Goal: Connect with others: Connect with others

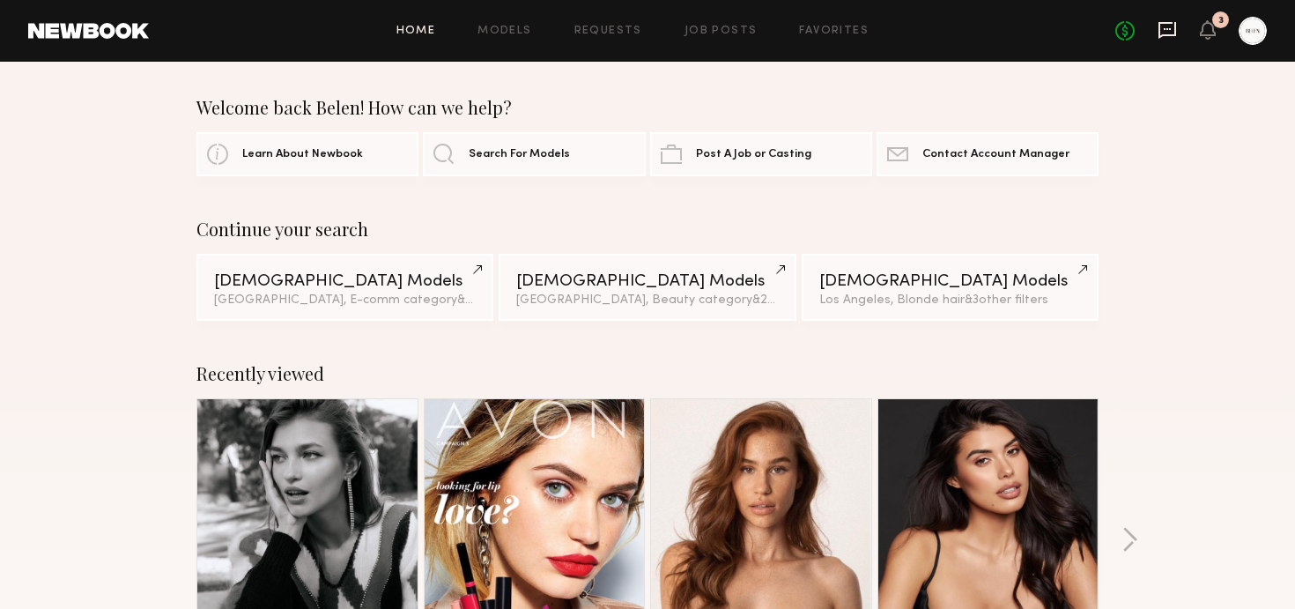
click at [1166, 29] on icon at bounding box center [1166, 29] width 7 height 2
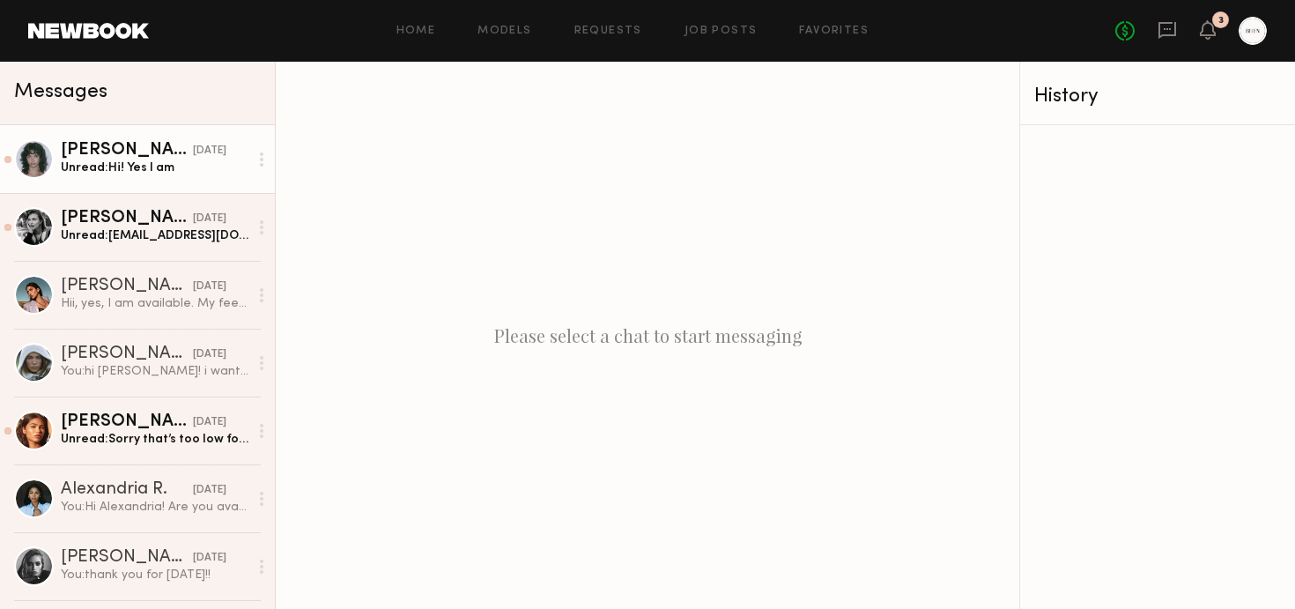
click at [159, 162] on div "Unread: Hi! Yes I am" at bounding box center [155, 167] width 188 height 17
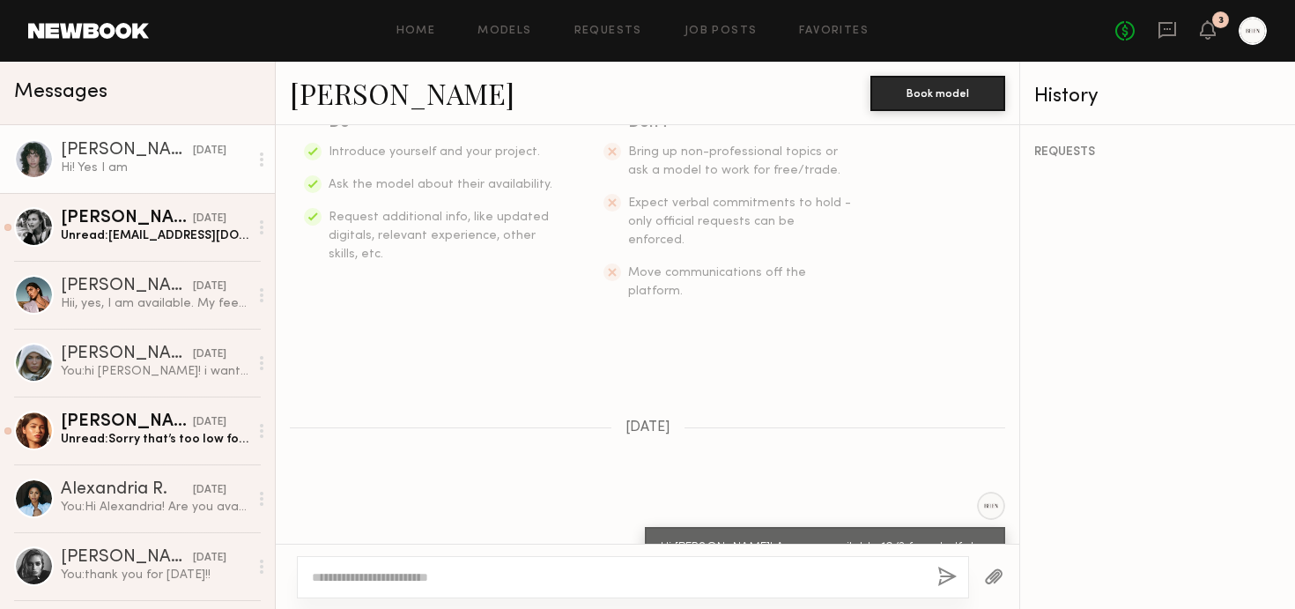
scroll to position [546, 0]
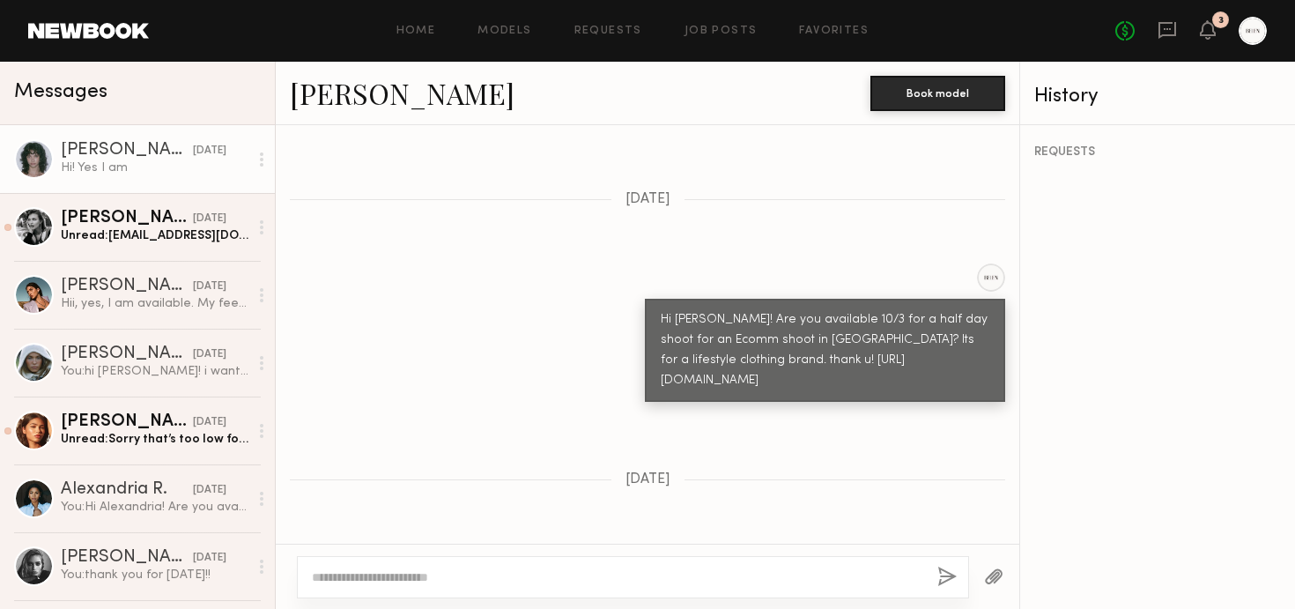
click at [26, 157] on div at bounding box center [34, 159] width 40 height 40
click at [346, 101] on link "Jessie M." at bounding box center [402, 93] width 225 height 38
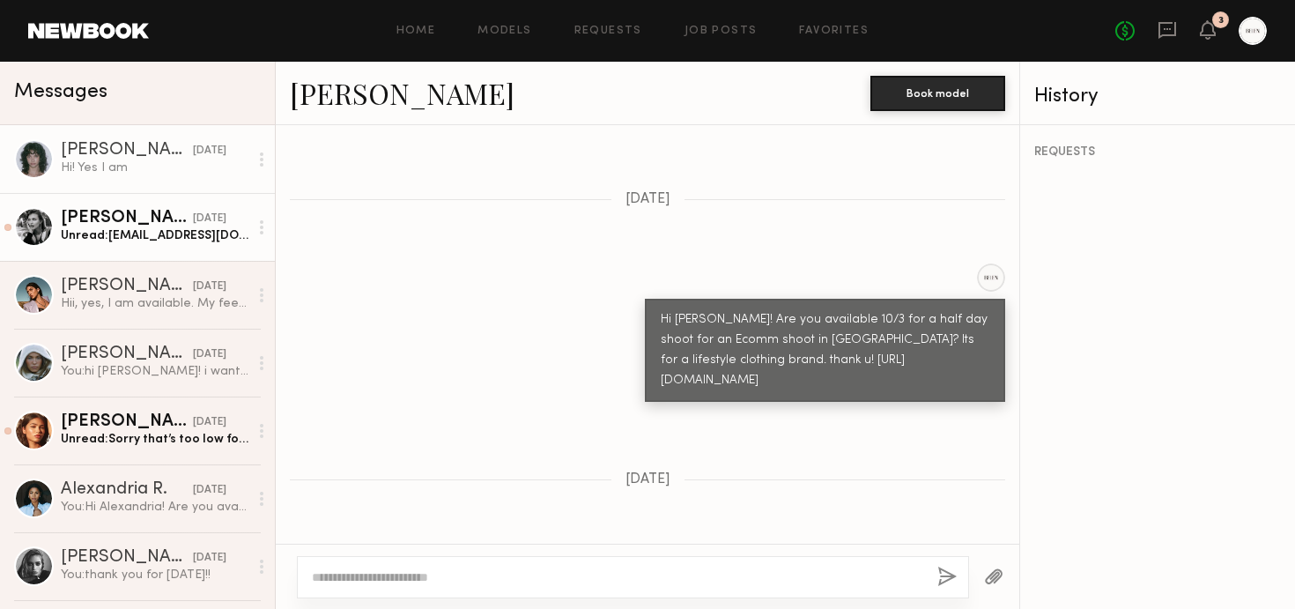
click at [155, 233] on div "Unread: Helenaluluu@gmail.com" at bounding box center [155, 235] width 188 height 17
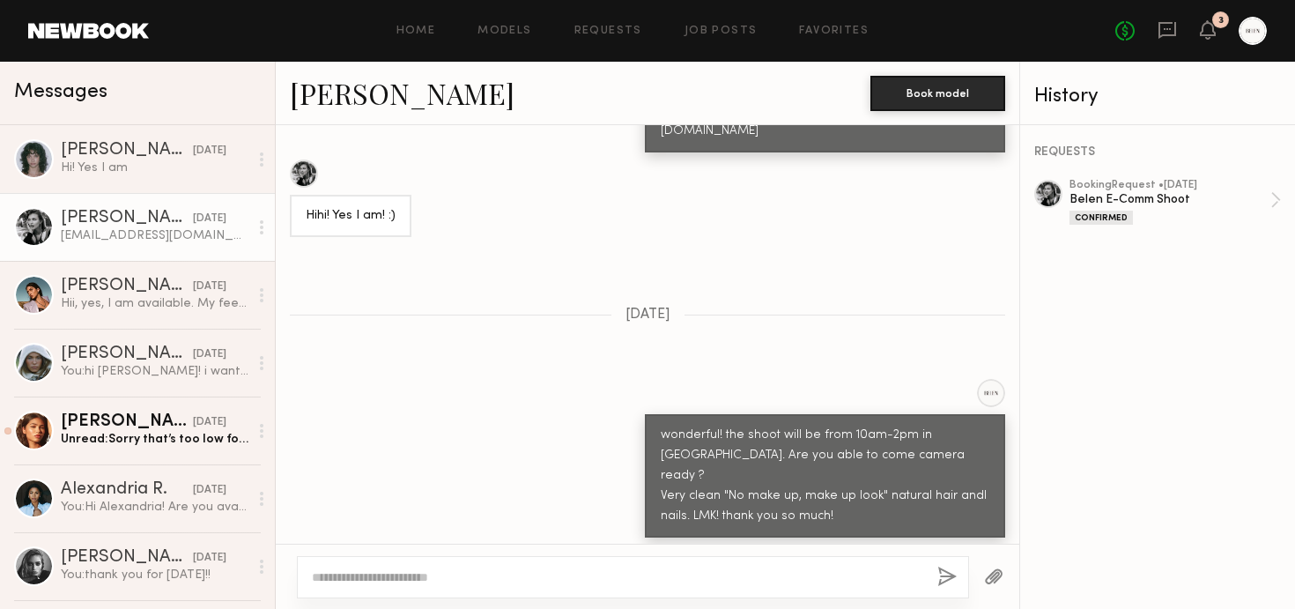
scroll to position [799, 0]
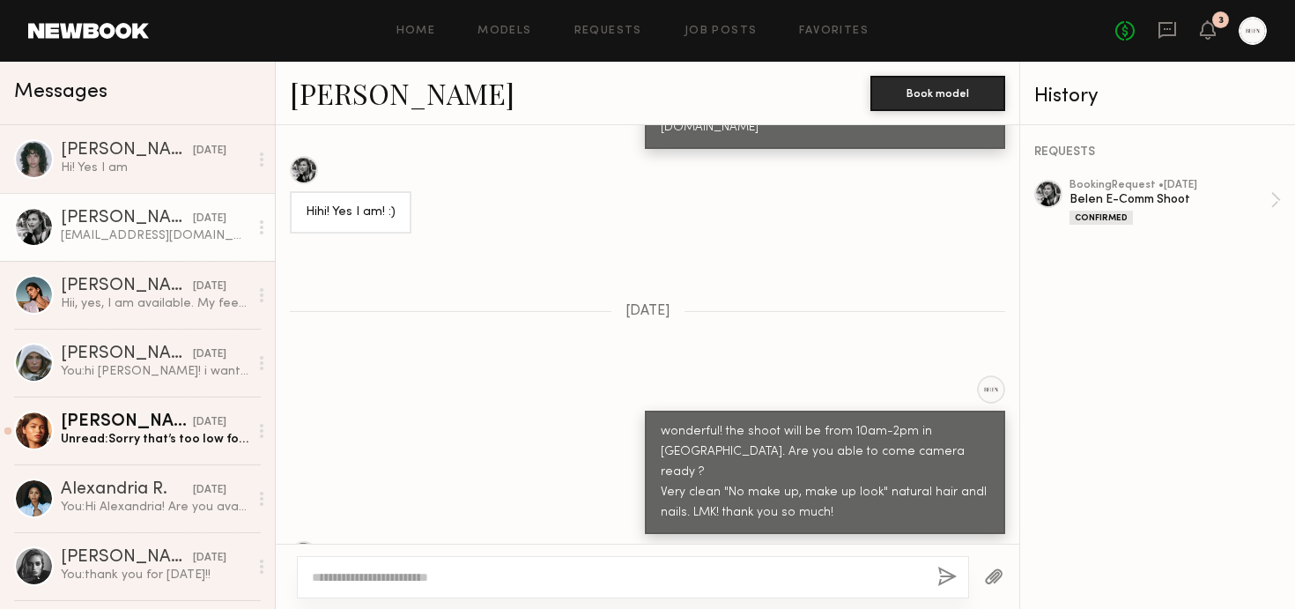
click at [33, 229] on div at bounding box center [34, 227] width 40 height 40
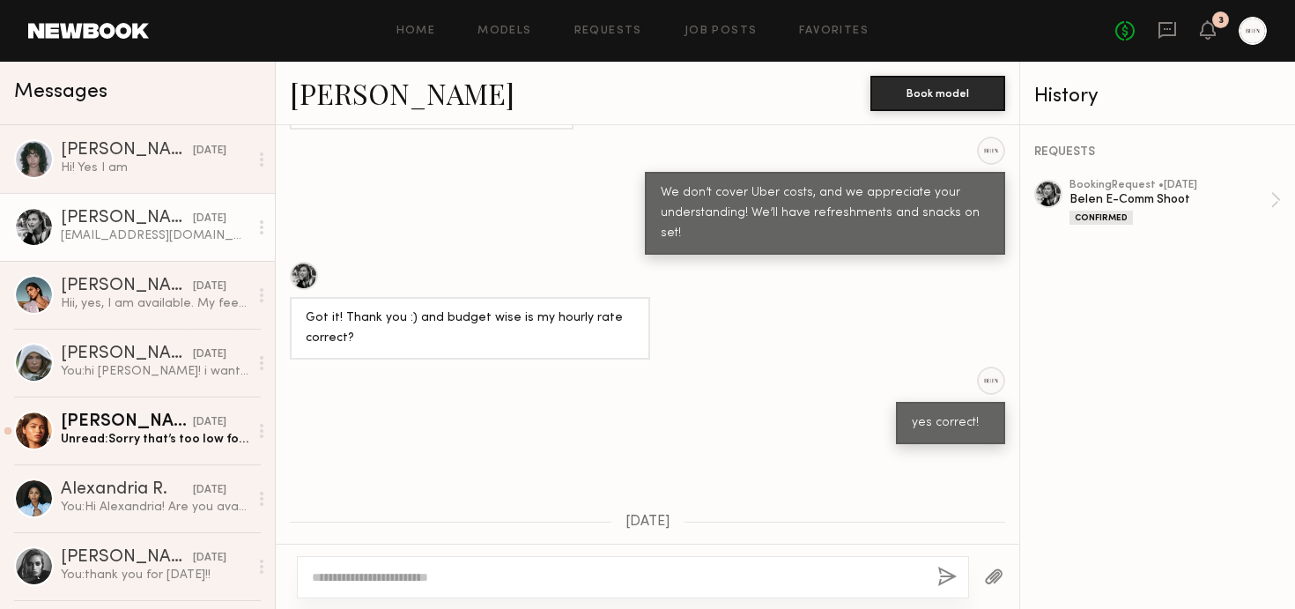
scroll to position [1506, 0]
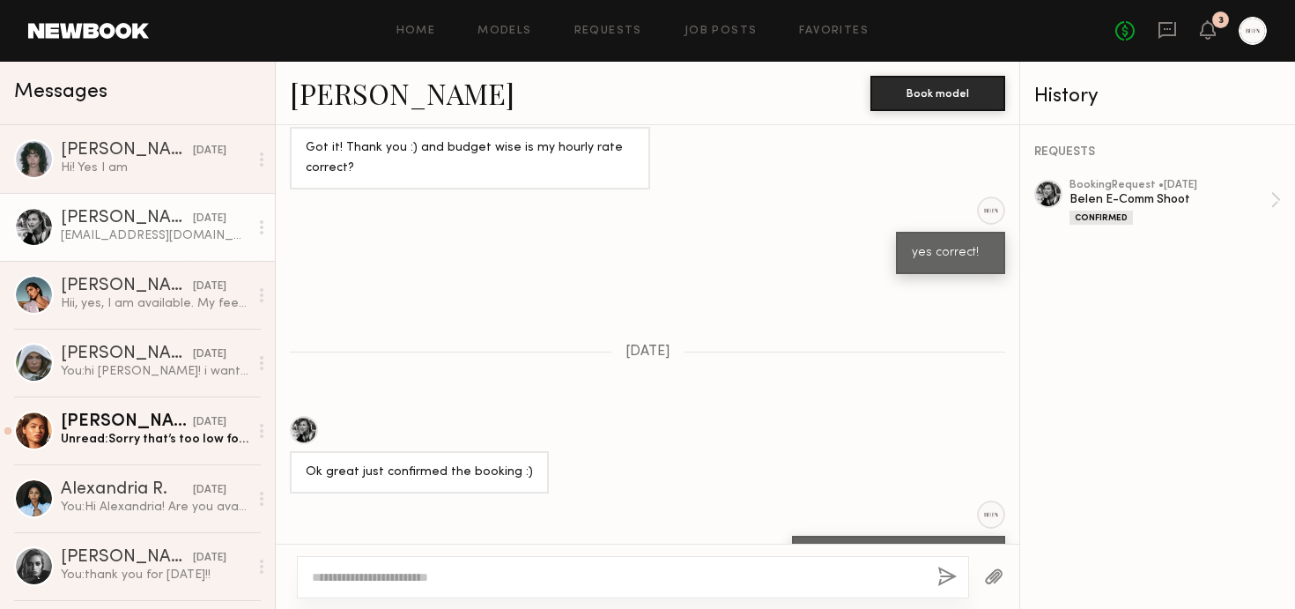
click at [339, 97] on link "Helena L." at bounding box center [402, 93] width 225 height 38
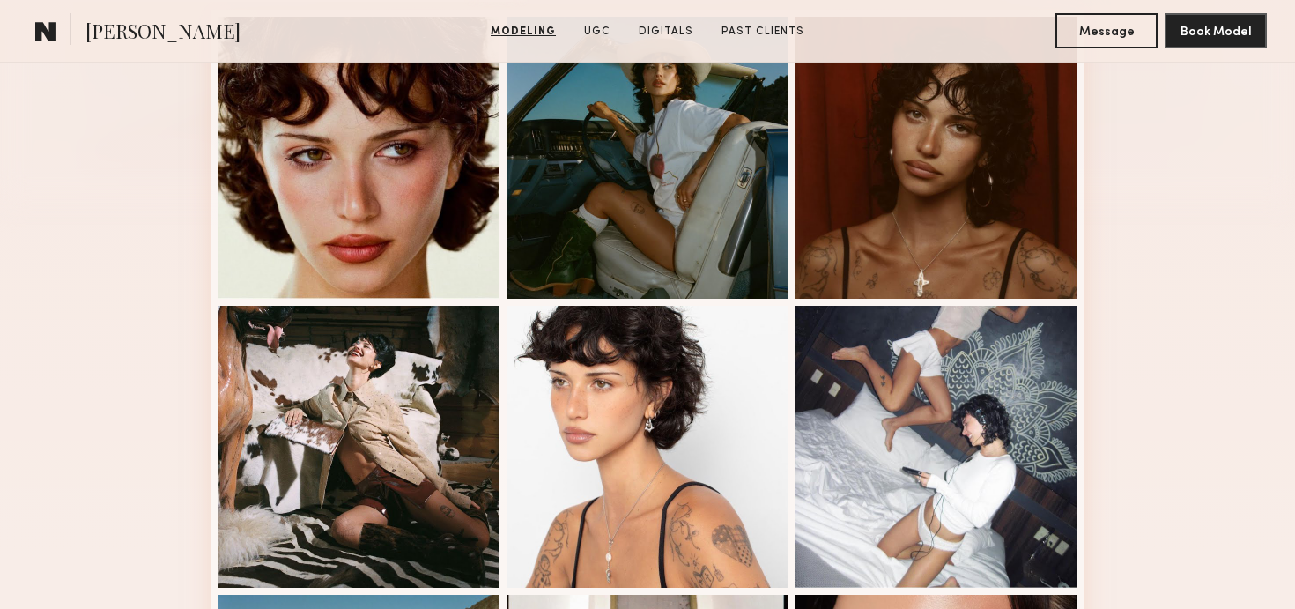
scroll to position [529, 0]
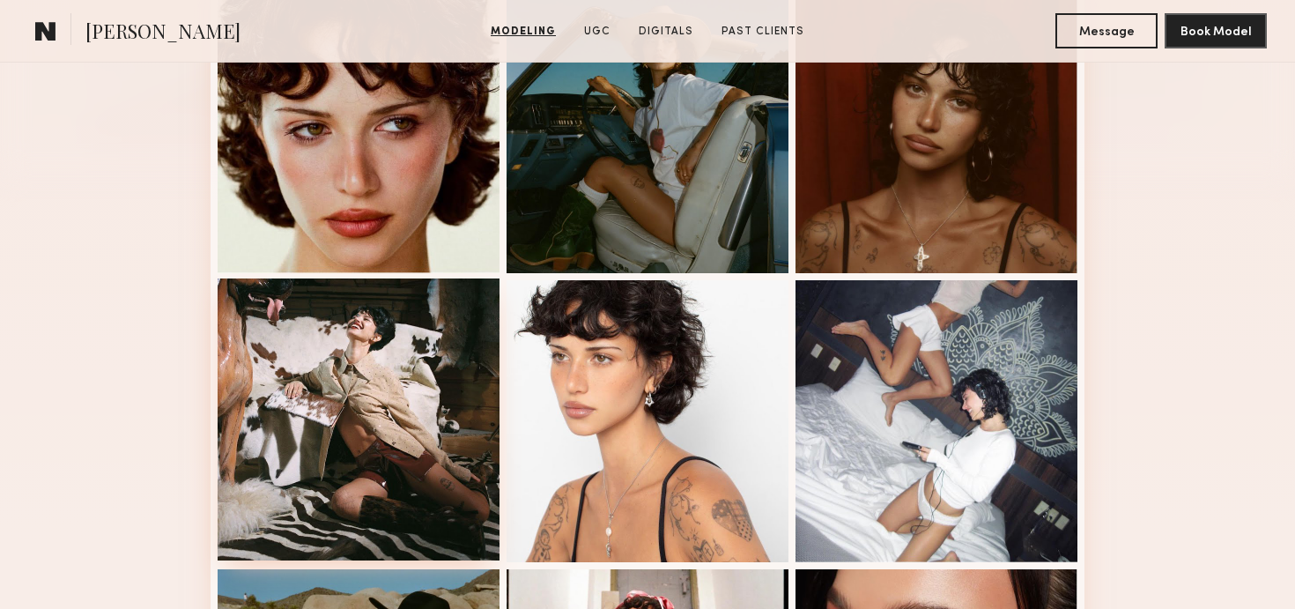
drag, startPoint x: 644, startPoint y: 401, endPoint x: 497, endPoint y: 454, distance: 156.3
click at [497, 454] on nb-model-profile-images-feed at bounding box center [647, 565] width 874 height 1162
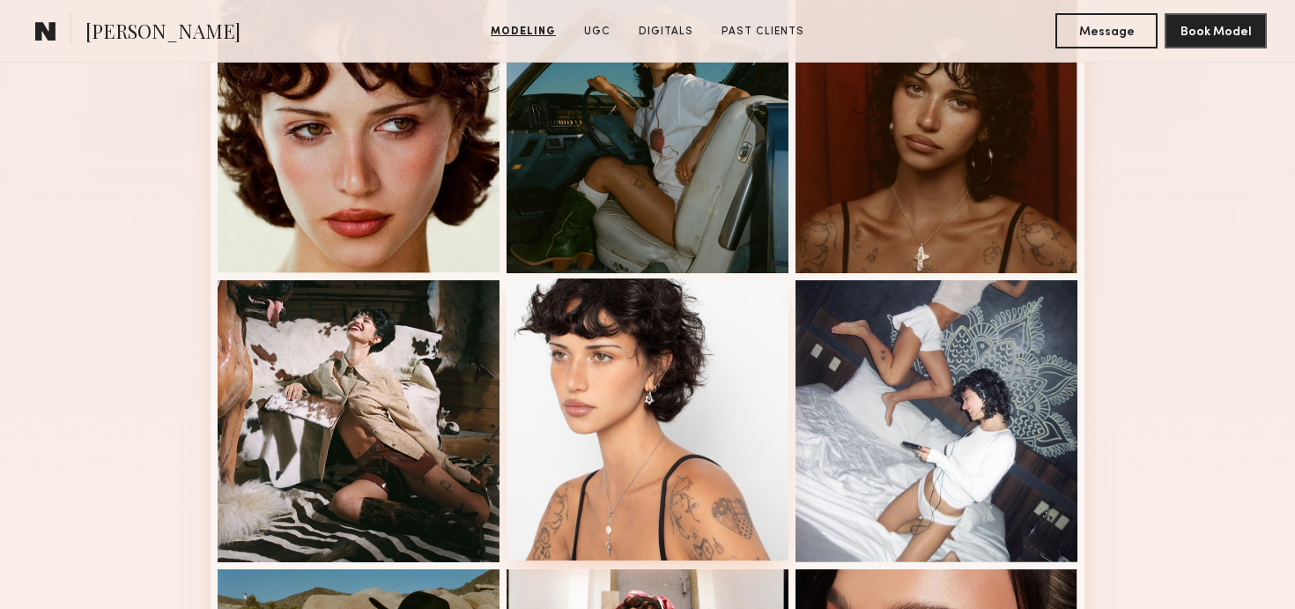
click at [653, 457] on div at bounding box center [647, 419] width 282 height 282
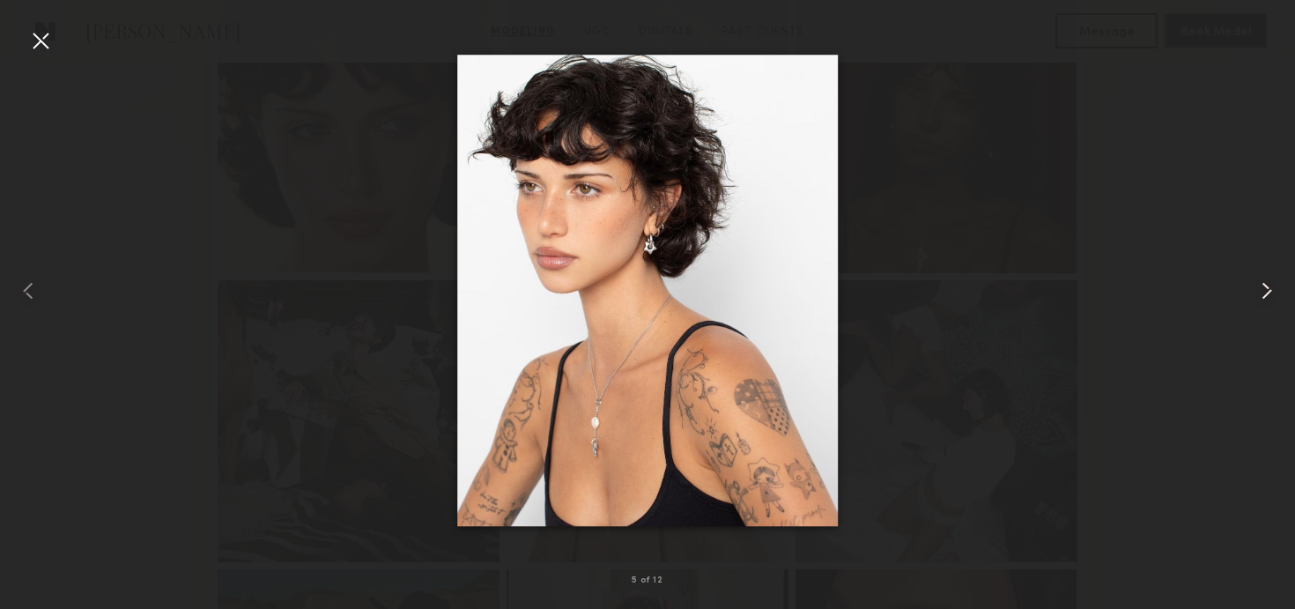
click at [1271, 284] on common-icon at bounding box center [1266, 291] width 28 height 28
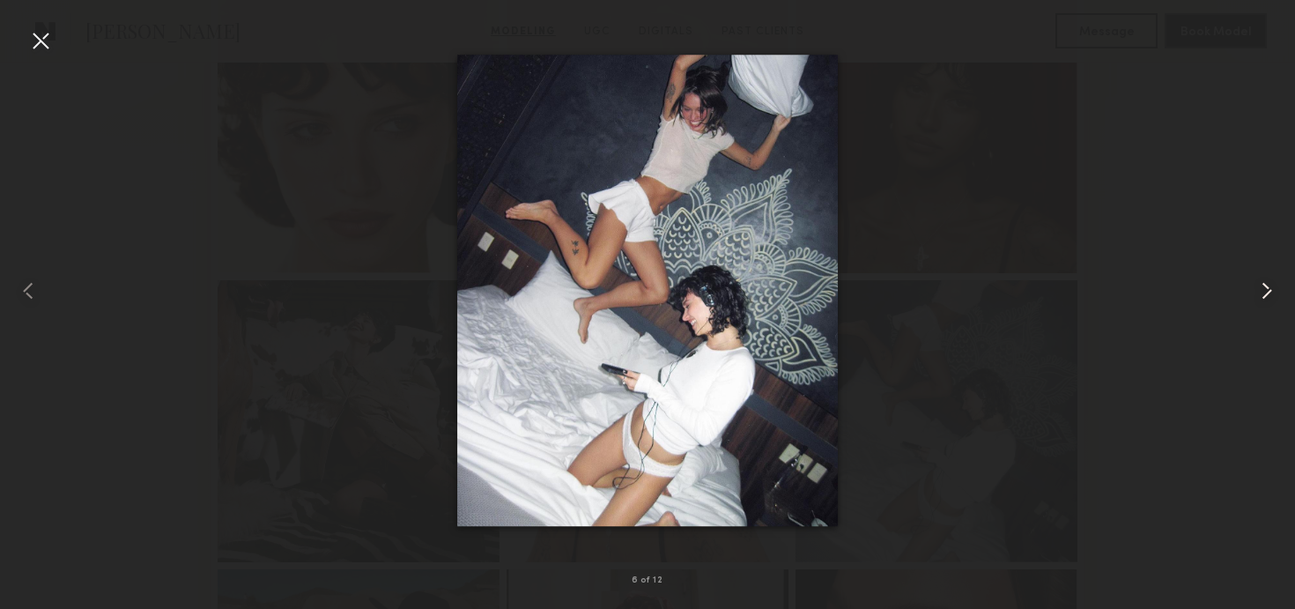
click at [1271, 284] on common-icon at bounding box center [1266, 291] width 28 height 28
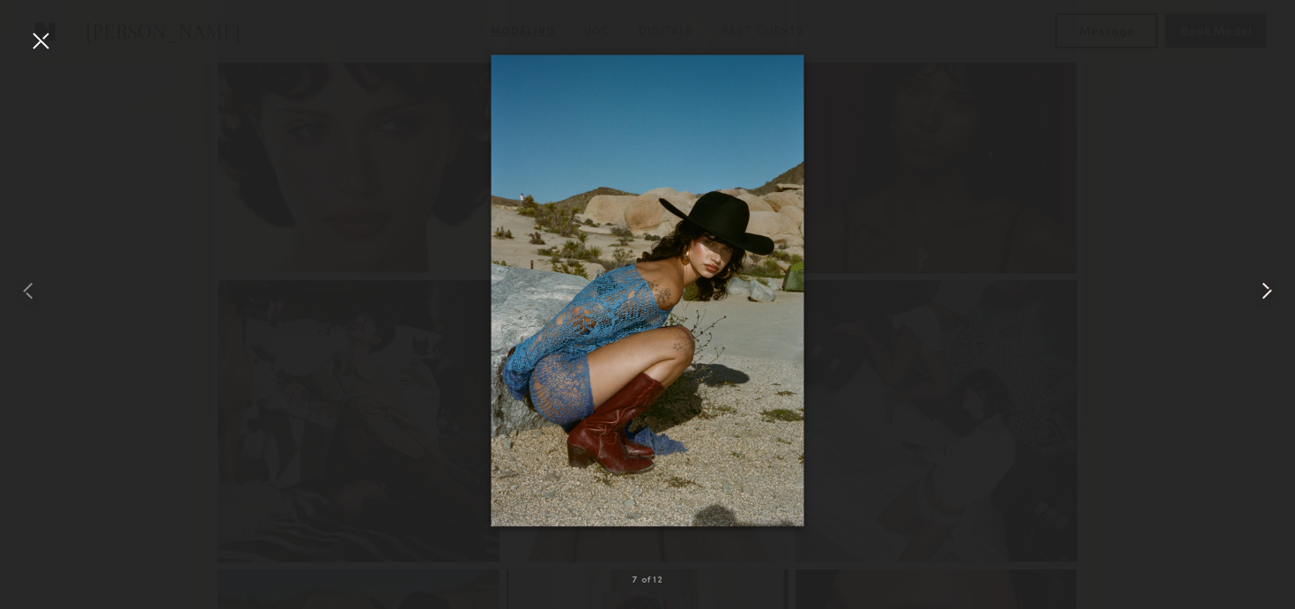
click at [1271, 285] on common-icon at bounding box center [1266, 291] width 28 height 28
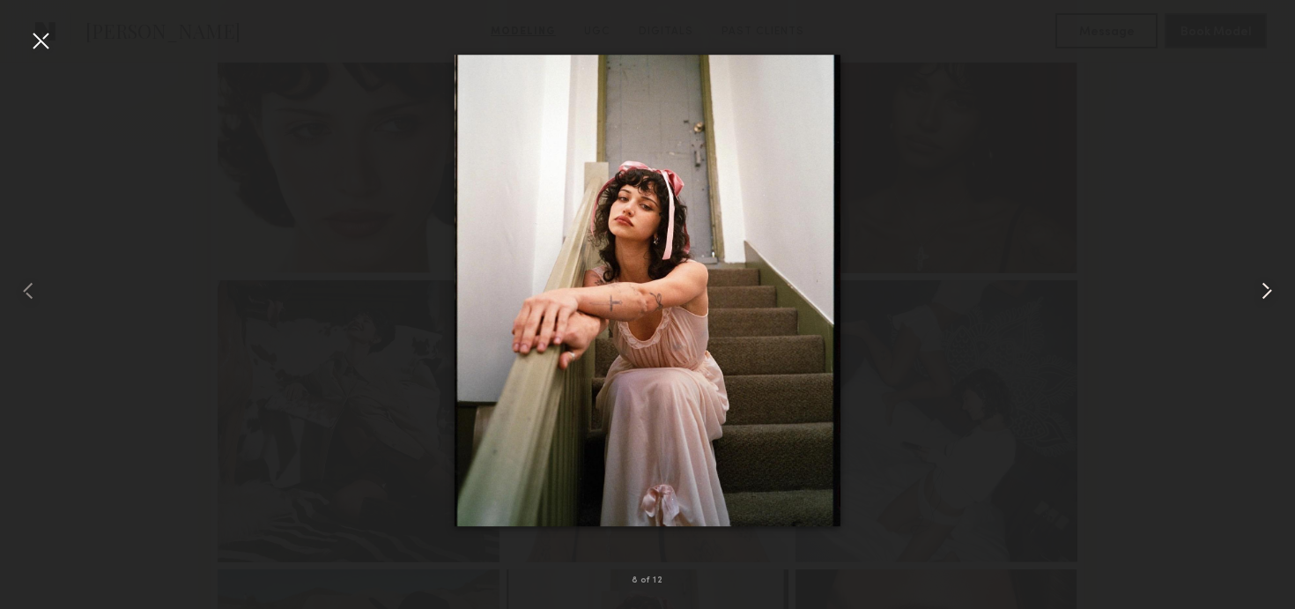
click at [1271, 285] on common-icon at bounding box center [1266, 291] width 28 height 28
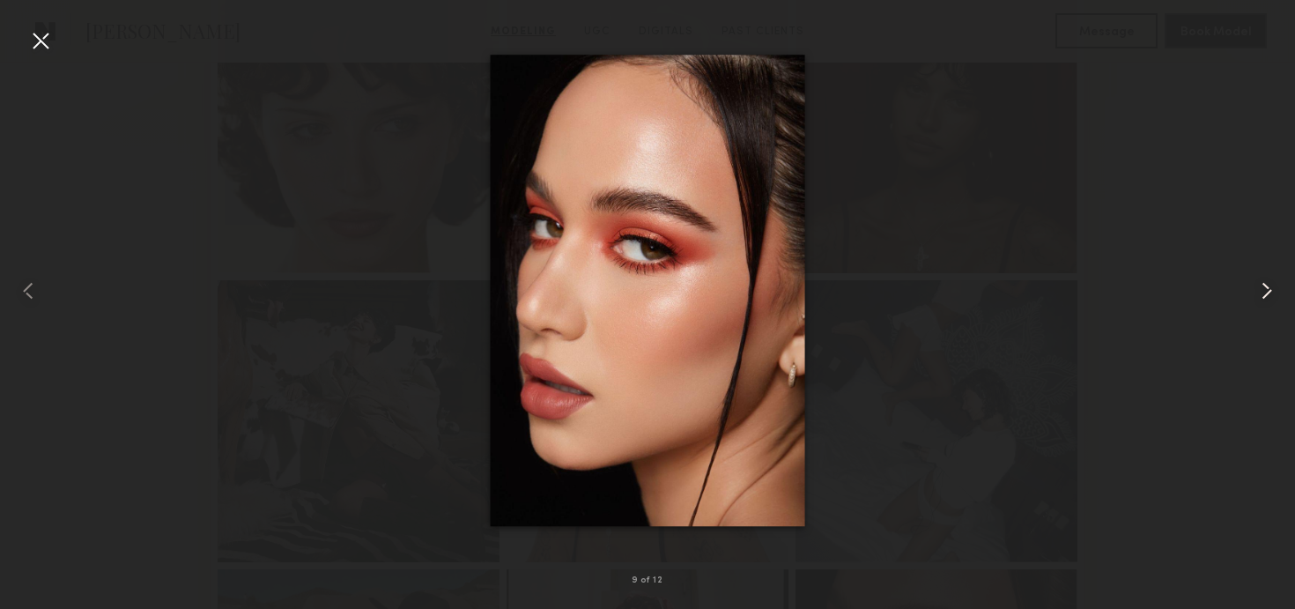
click at [1271, 285] on common-icon at bounding box center [1266, 291] width 28 height 28
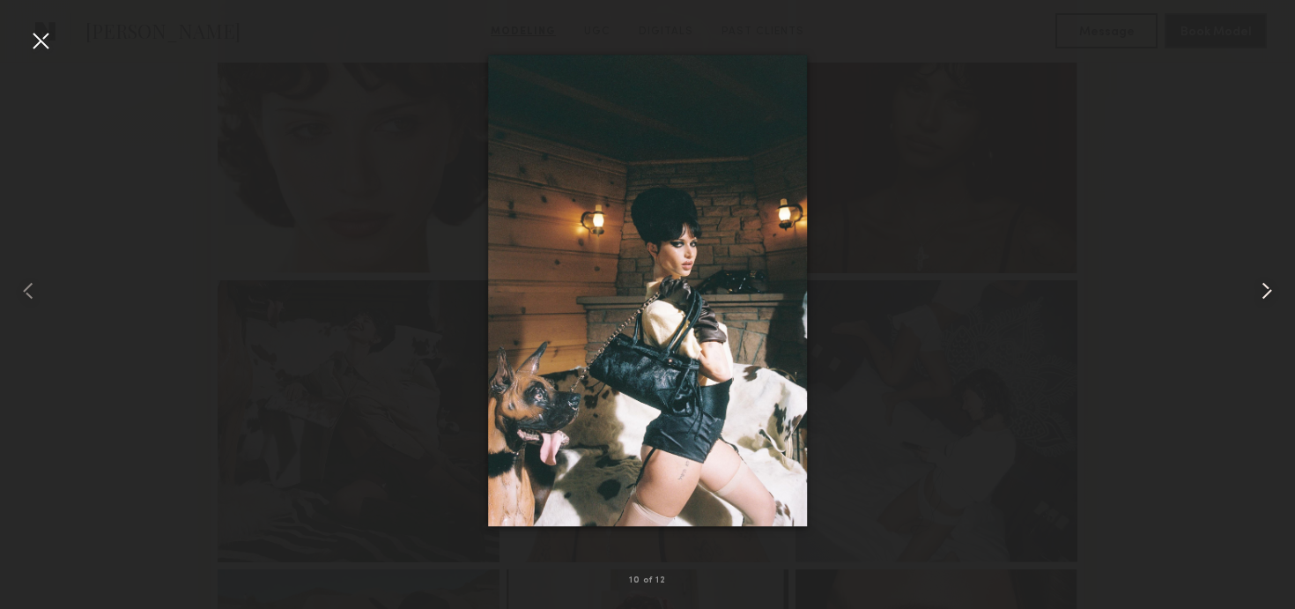
click at [1271, 285] on common-icon at bounding box center [1266, 291] width 28 height 28
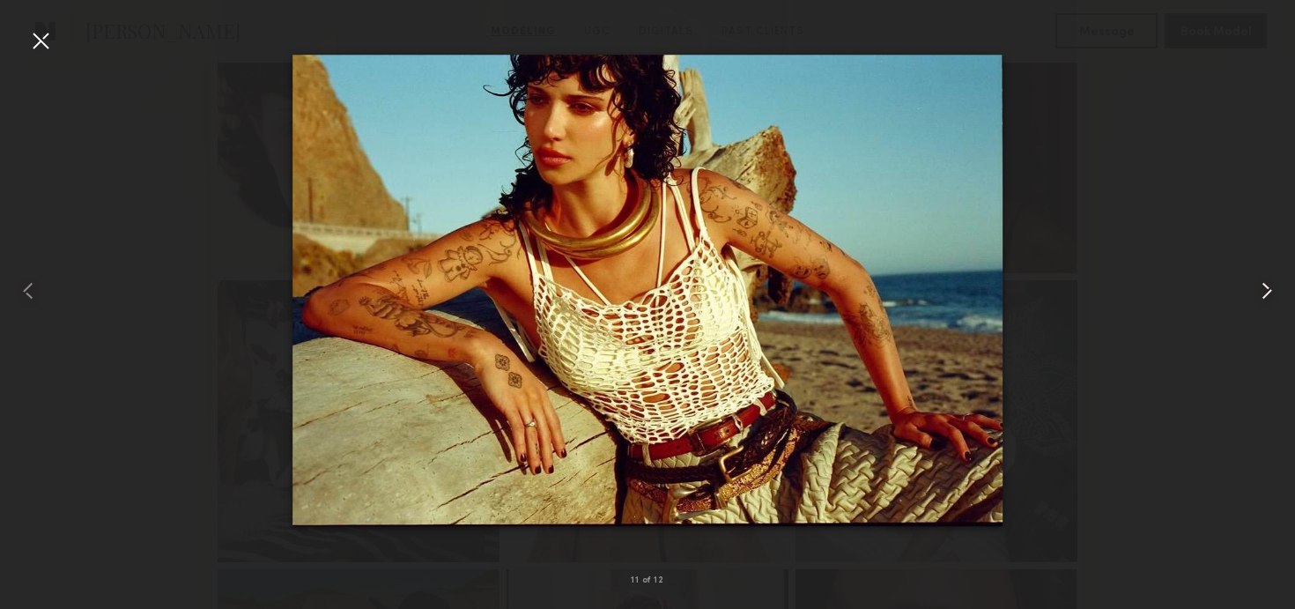
click at [1271, 284] on common-icon at bounding box center [1266, 291] width 28 height 28
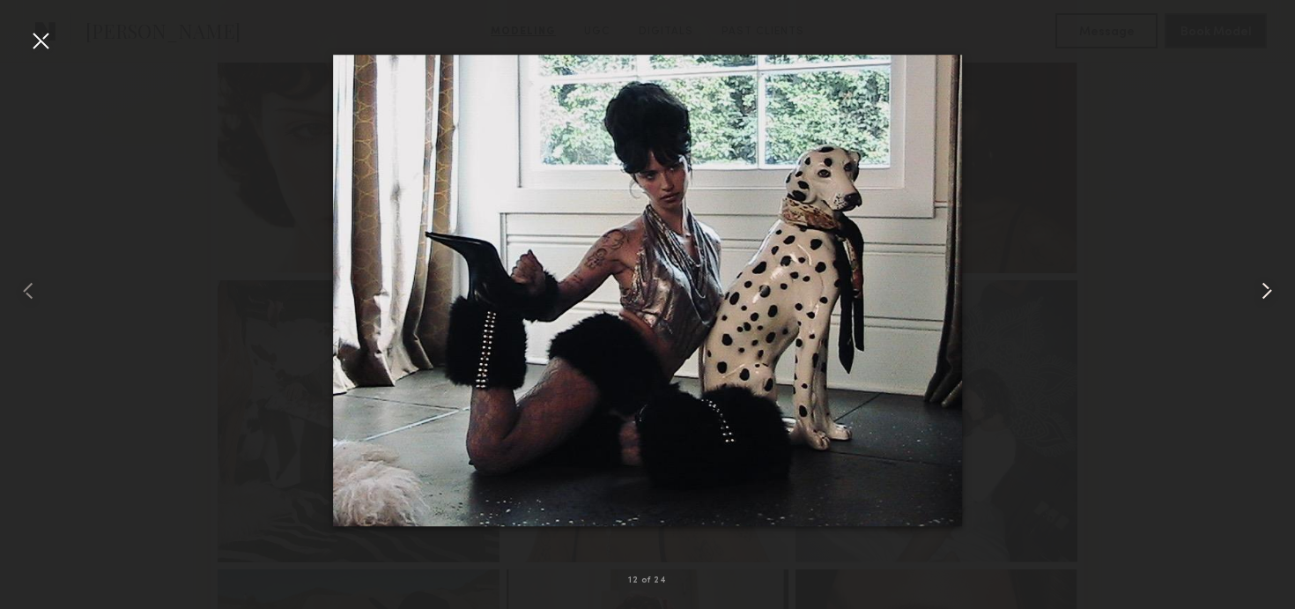
click at [1271, 285] on common-icon at bounding box center [1266, 291] width 28 height 28
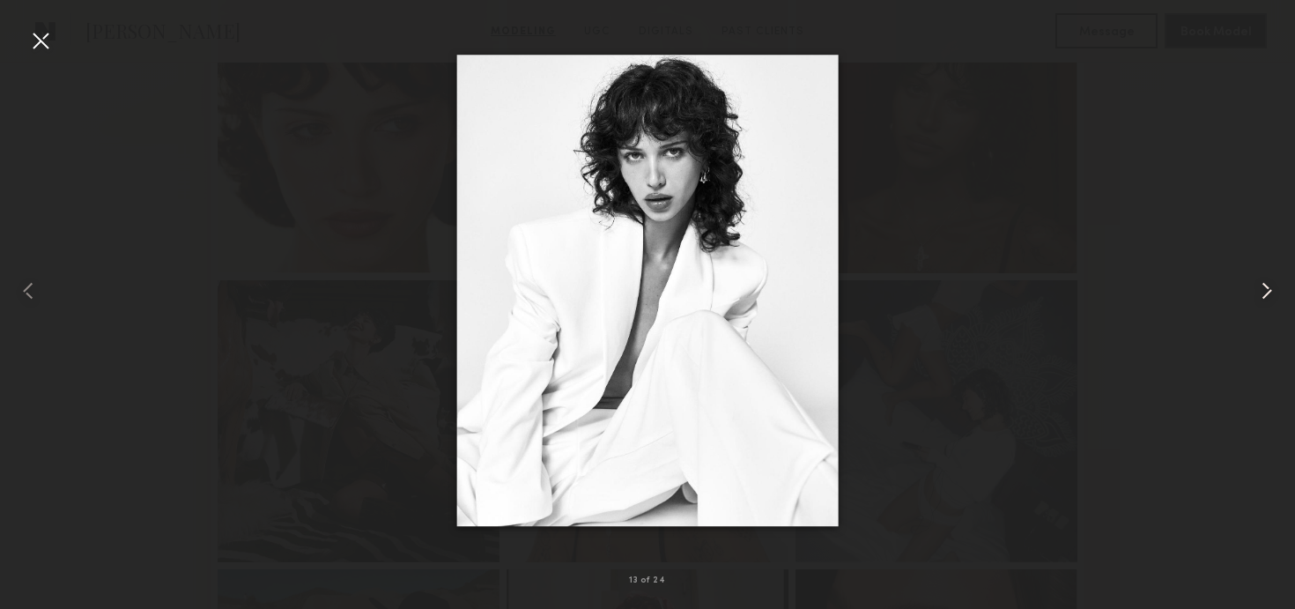
click at [1271, 285] on common-icon at bounding box center [1266, 291] width 28 height 28
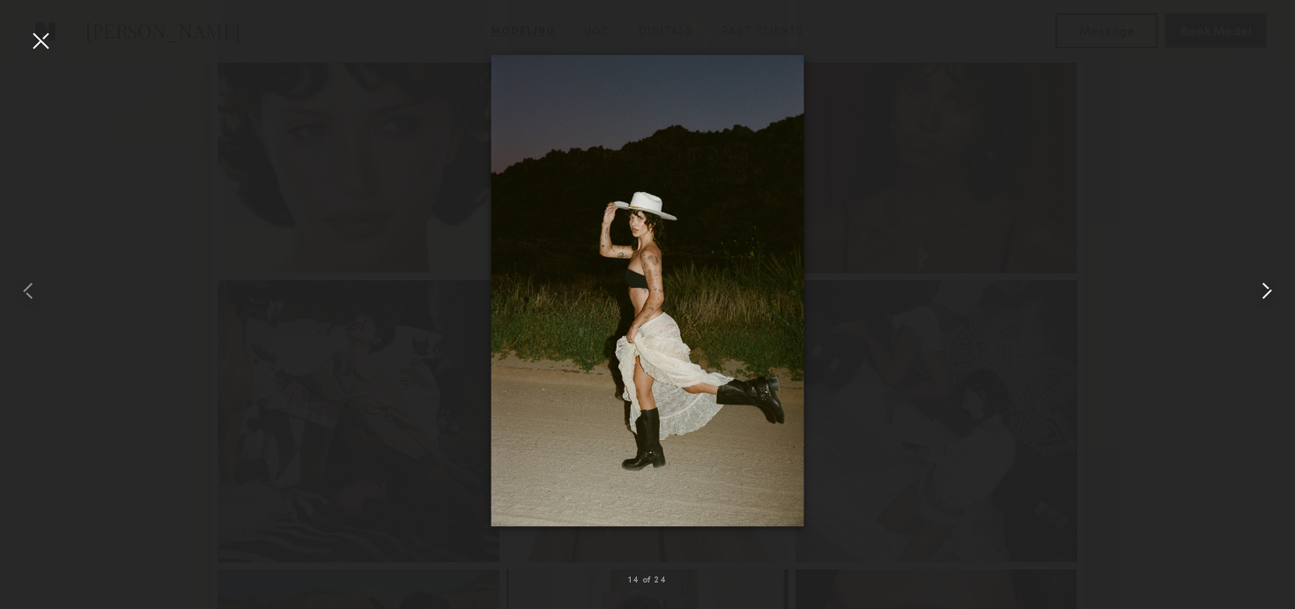
click at [1271, 285] on common-icon at bounding box center [1266, 291] width 28 height 28
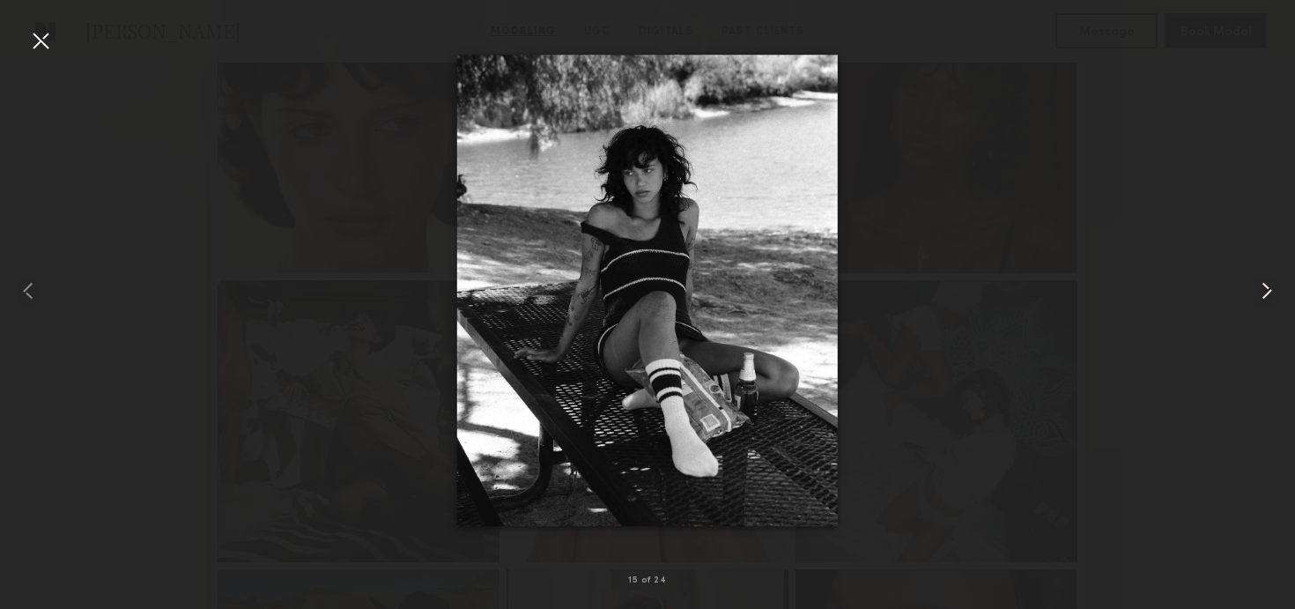
click at [1270, 285] on common-icon at bounding box center [1266, 291] width 28 height 28
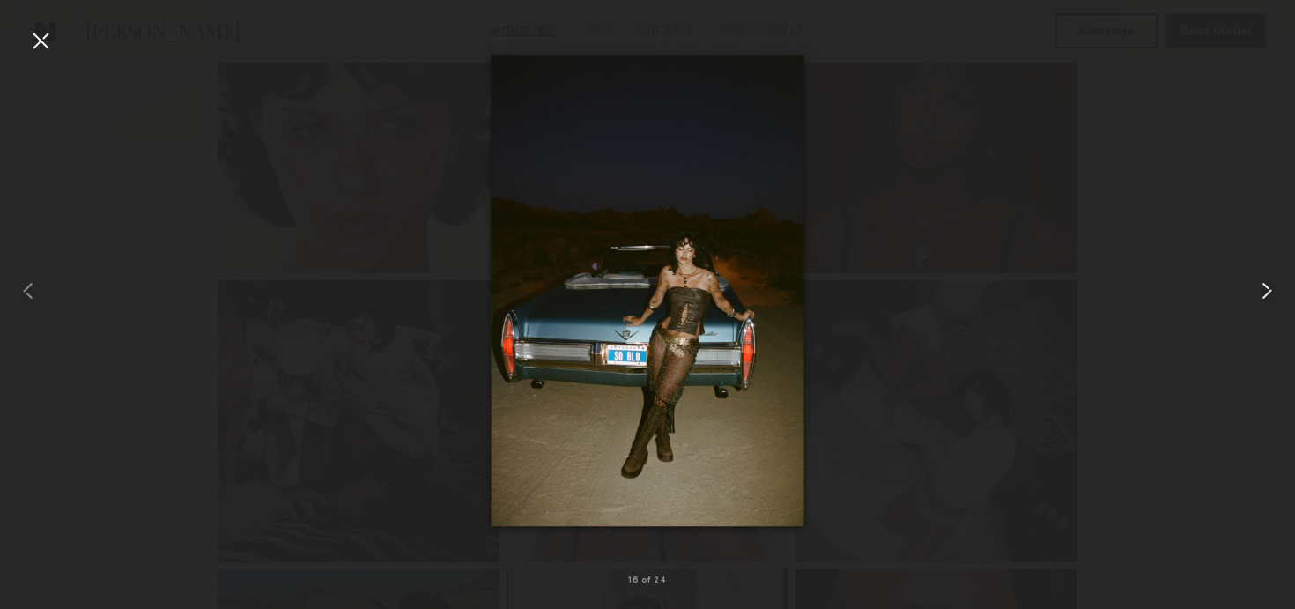
click at [1270, 285] on common-icon at bounding box center [1266, 291] width 28 height 28
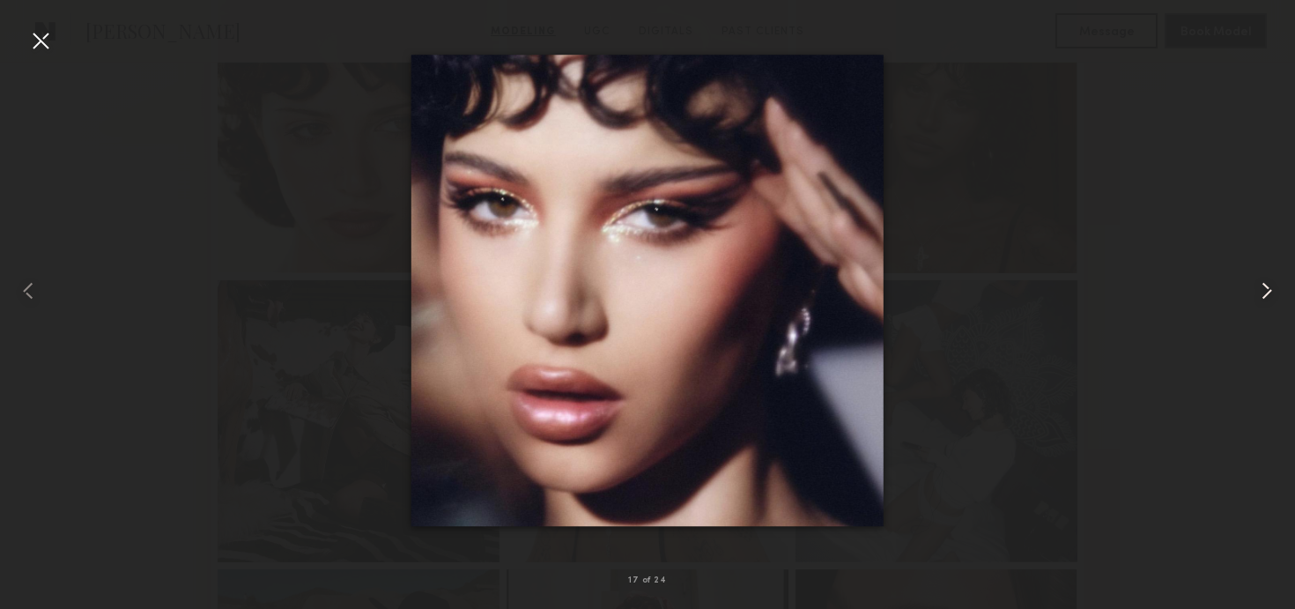
click at [1270, 285] on common-icon at bounding box center [1266, 291] width 28 height 28
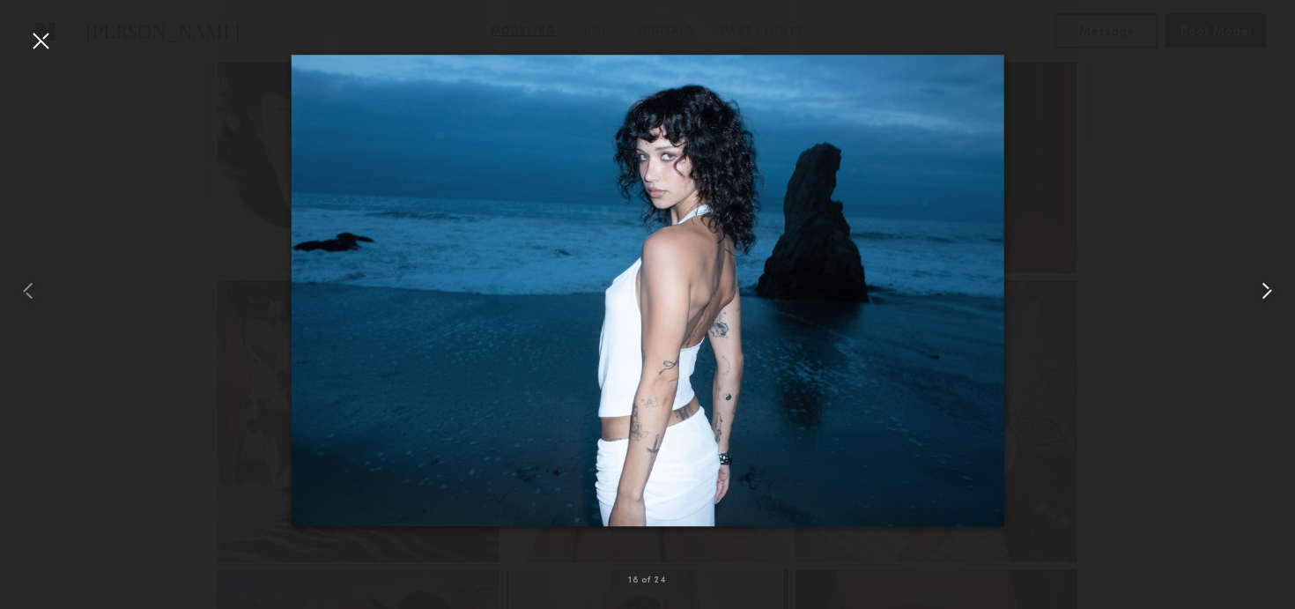
click at [1270, 285] on common-icon at bounding box center [1266, 291] width 28 height 28
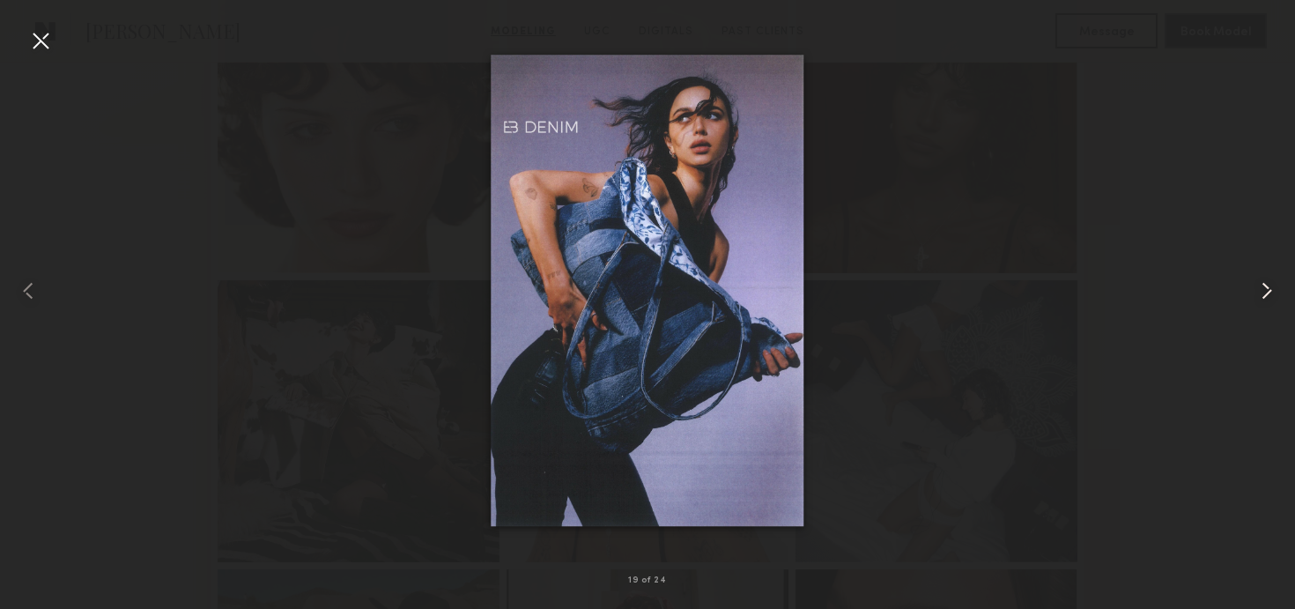
click at [1271, 285] on common-icon at bounding box center [1266, 291] width 28 height 28
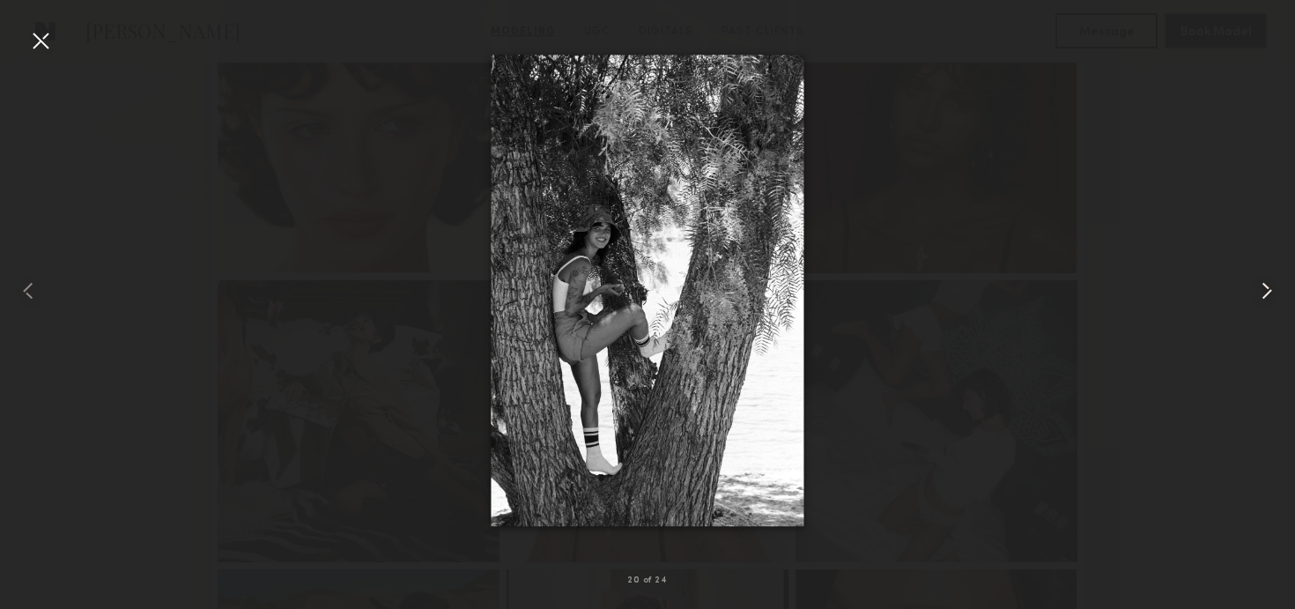
click at [1271, 285] on common-icon at bounding box center [1266, 291] width 28 height 28
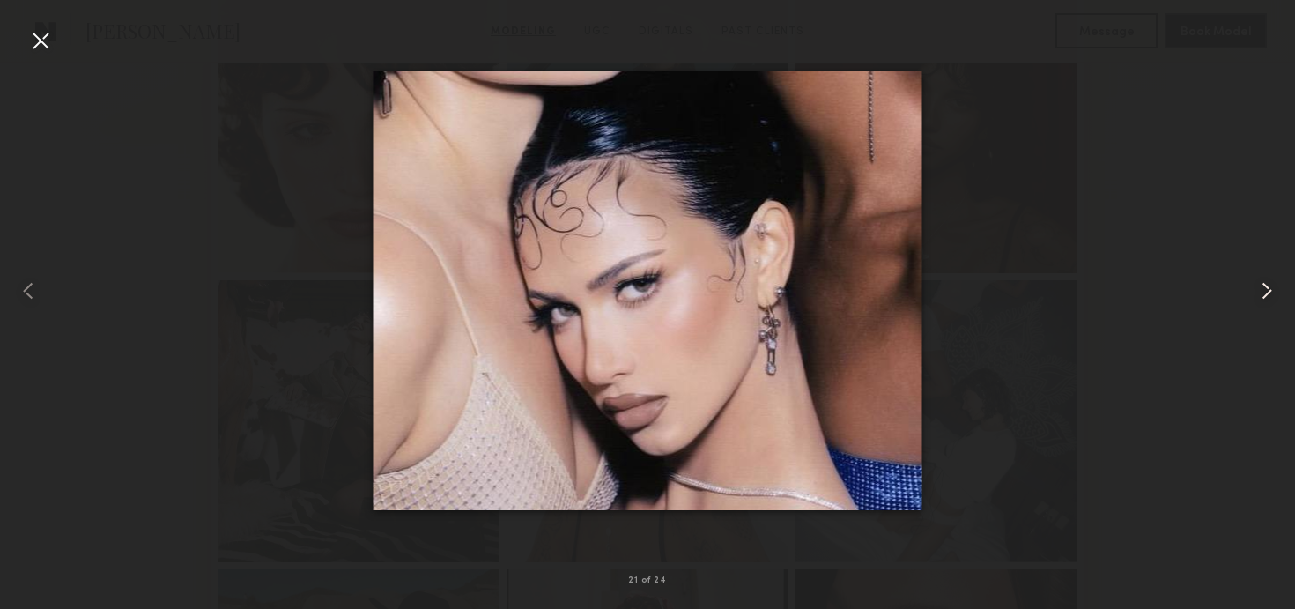
click at [1271, 285] on common-icon at bounding box center [1266, 291] width 28 height 28
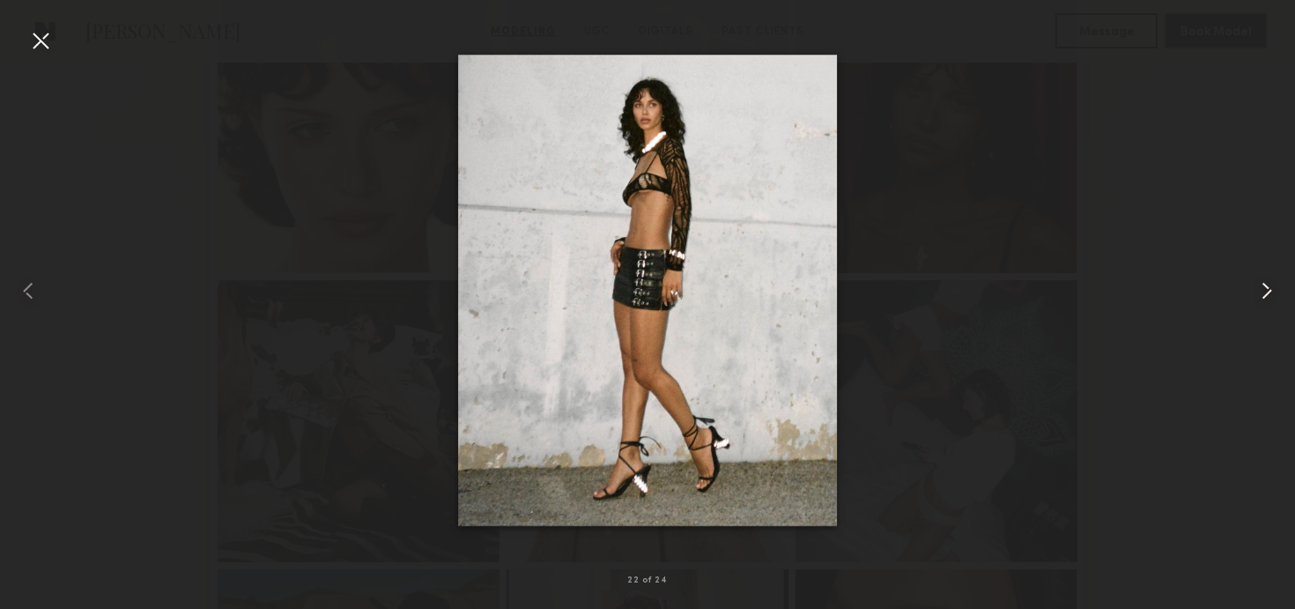
click at [1271, 285] on common-icon at bounding box center [1266, 291] width 28 height 28
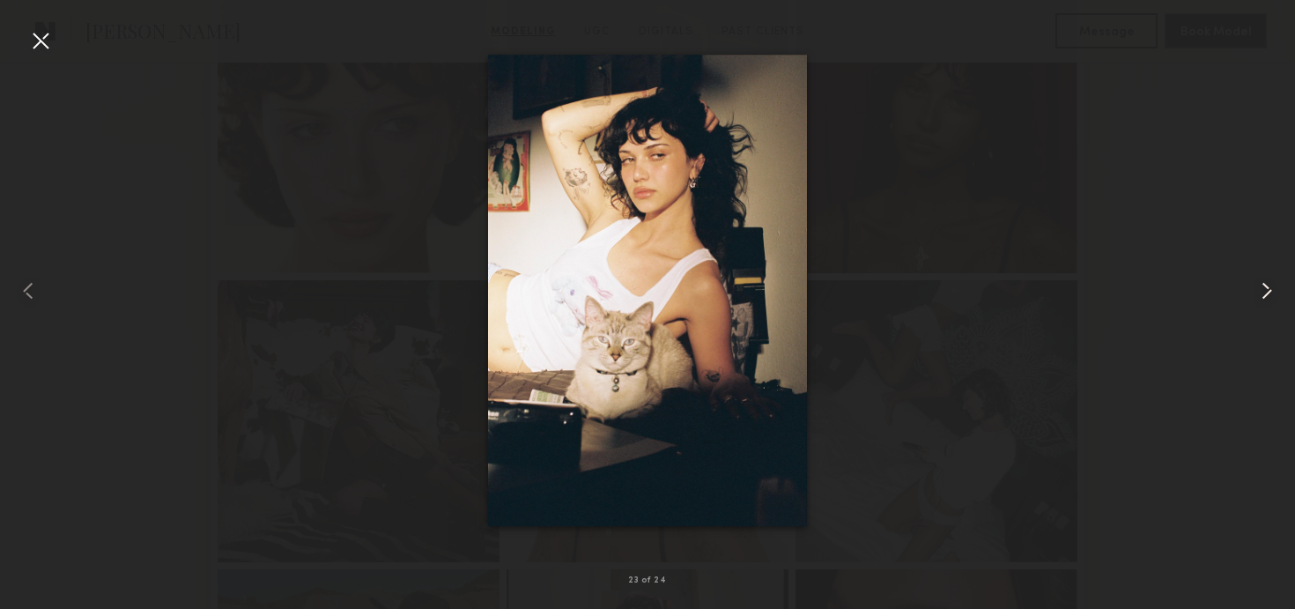
click at [1271, 285] on common-icon at bounding box center [1266, 291] width 28 height 28
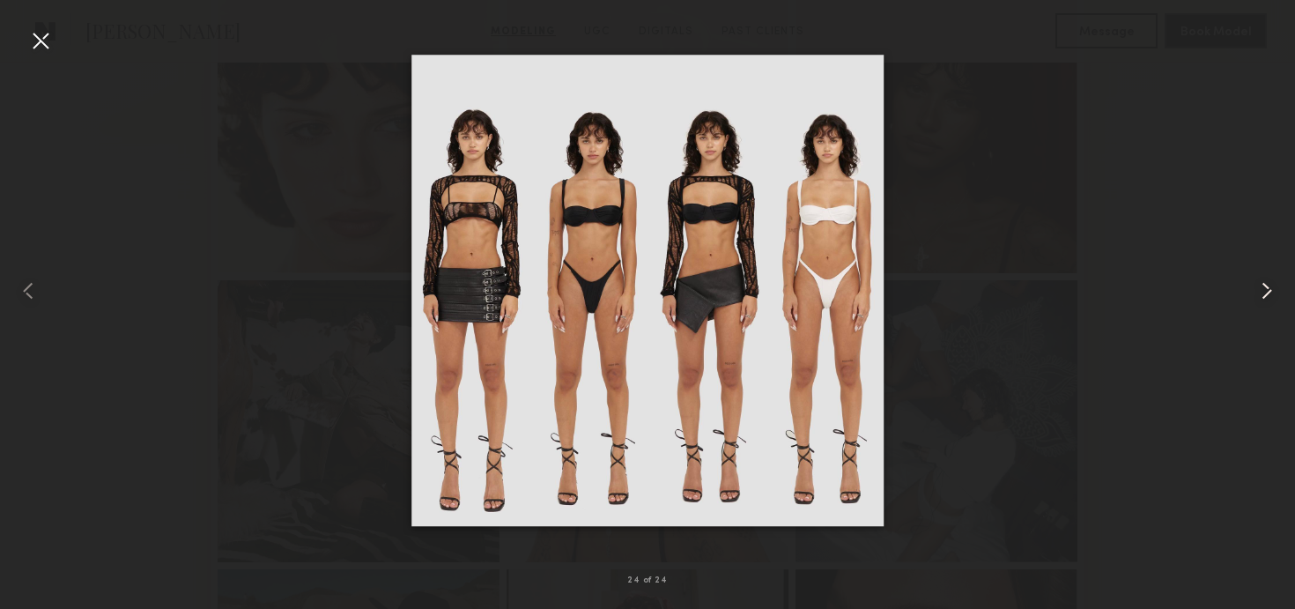
click at [1271, 285] on common-icon at bounding box center [1266, 291] width 28 height 28
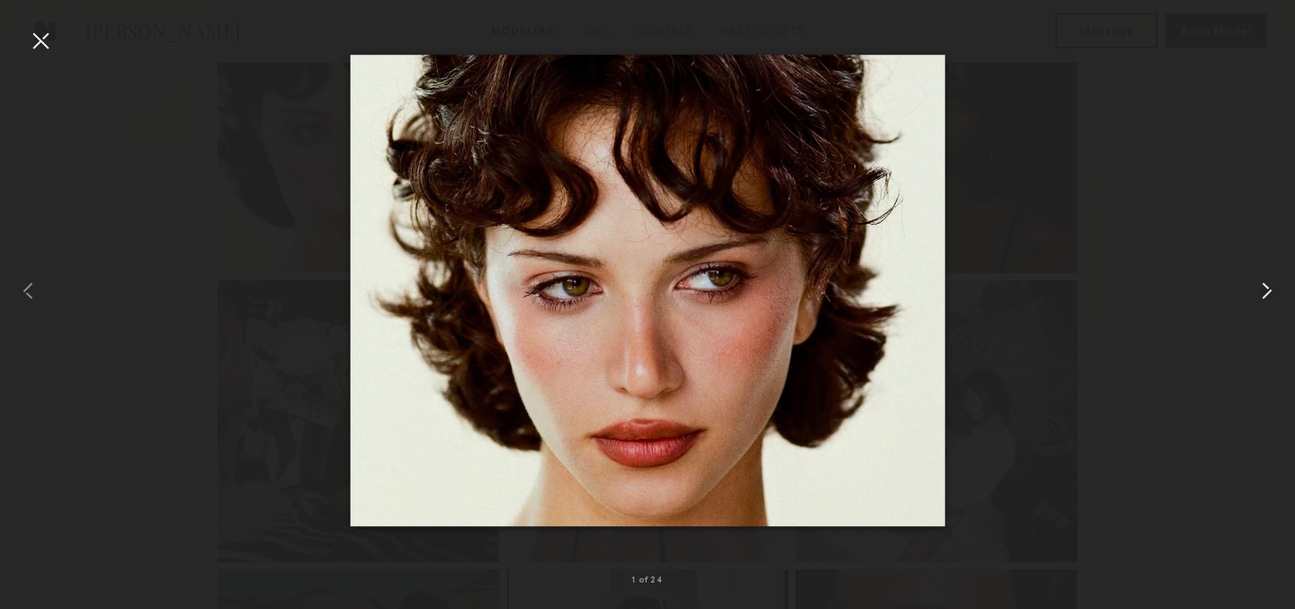
click at [1271, 285] on common-icon at bounding box center [1266, 291] width 28 height 28
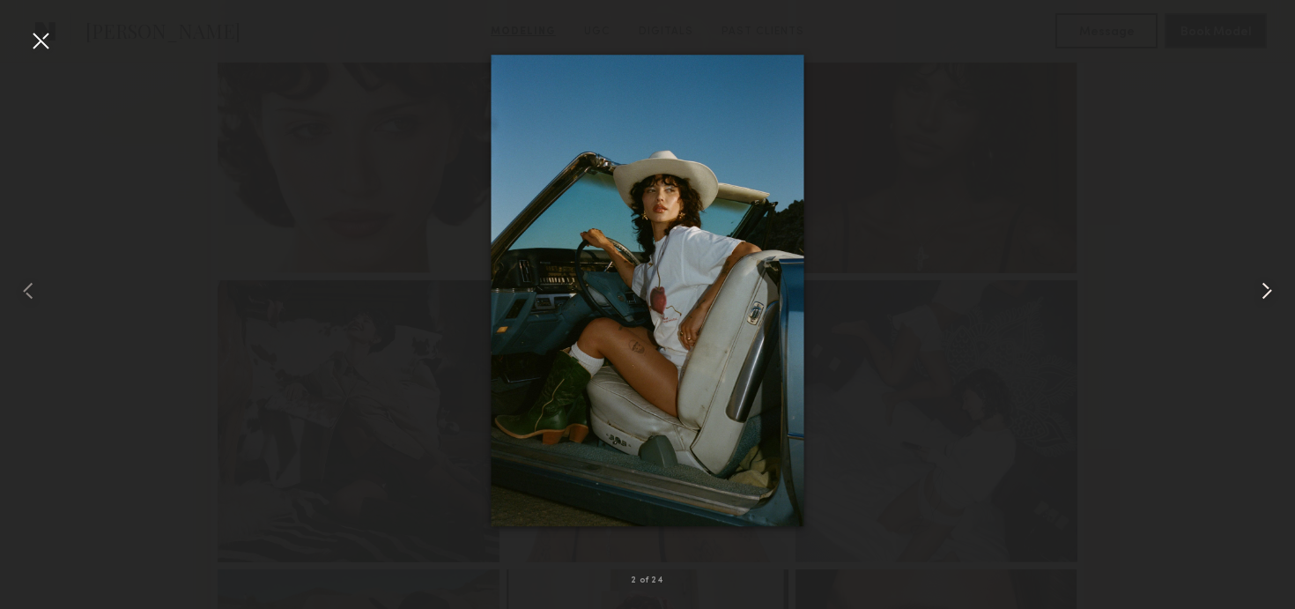
click at [1271, 285] on common-icon at bounding box center [1266, 291] width 28 height 28
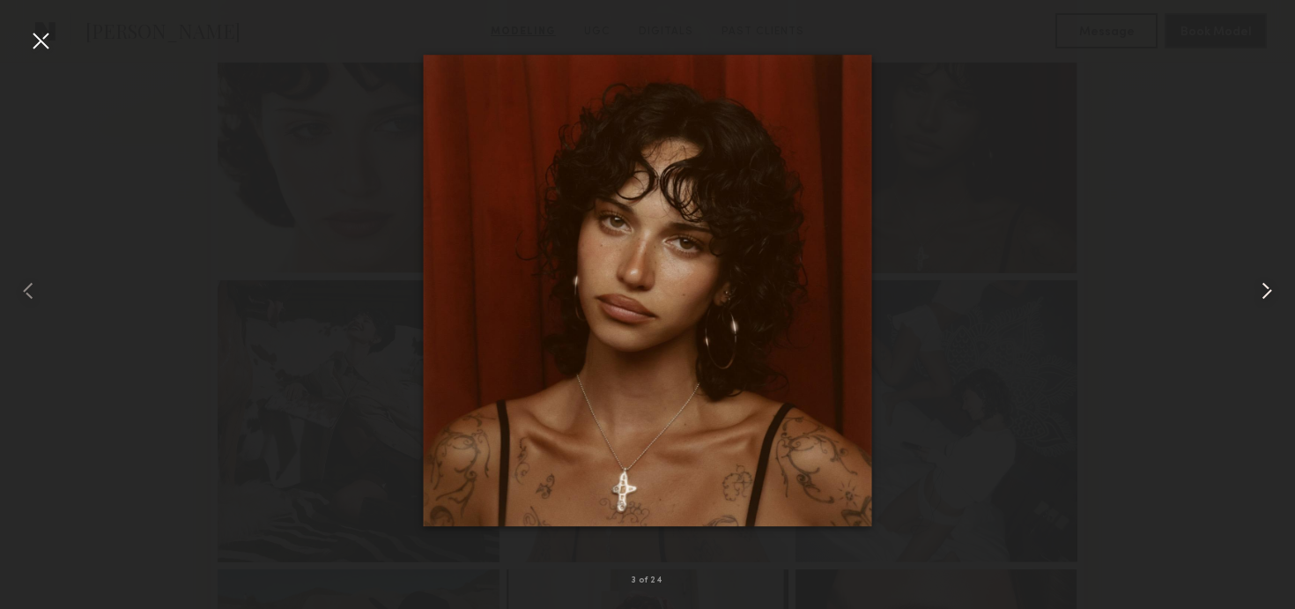
click at [1265, 286] on common-icon at bounding box center [1266, 291] width 28 height 28
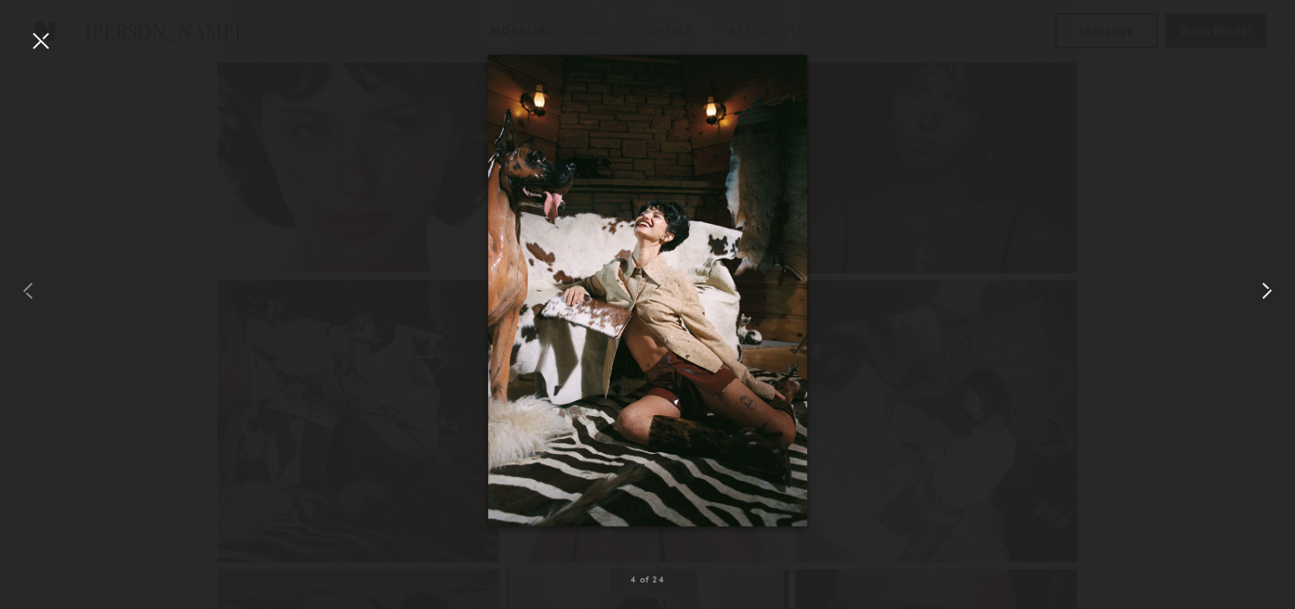
click at [1265, 286] on common-icon at bounding box center [1266, 291] width 28 height 28
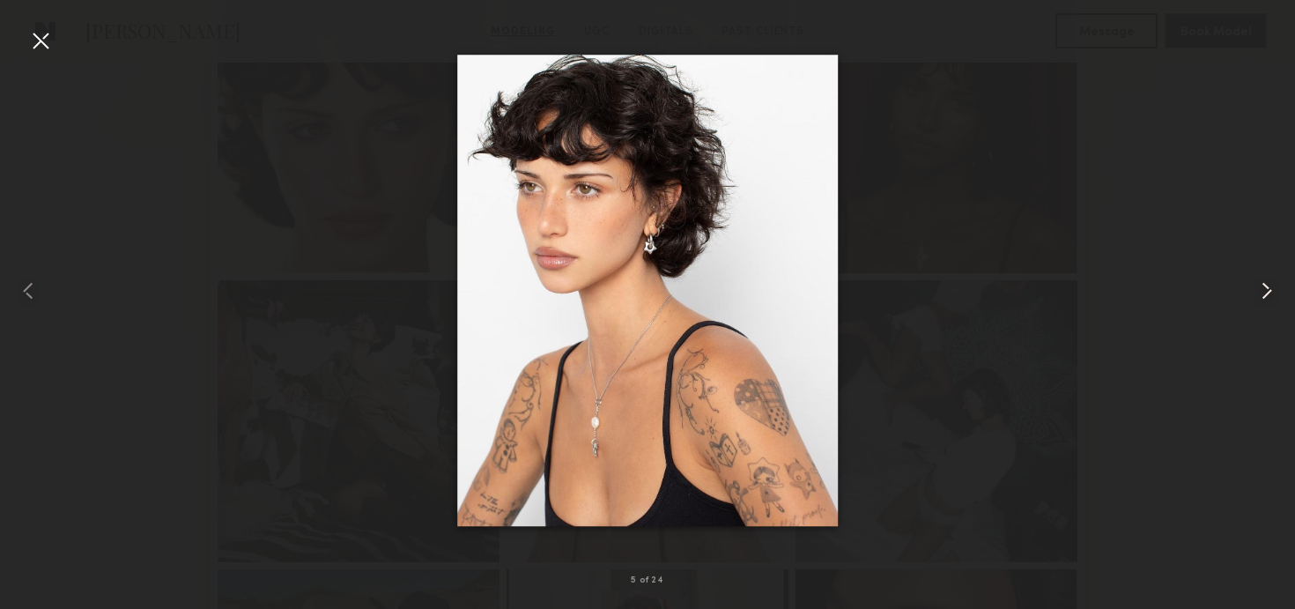
click at [1265, 286] on common-icon at bounding box center [1266, 291] width 28 height 28
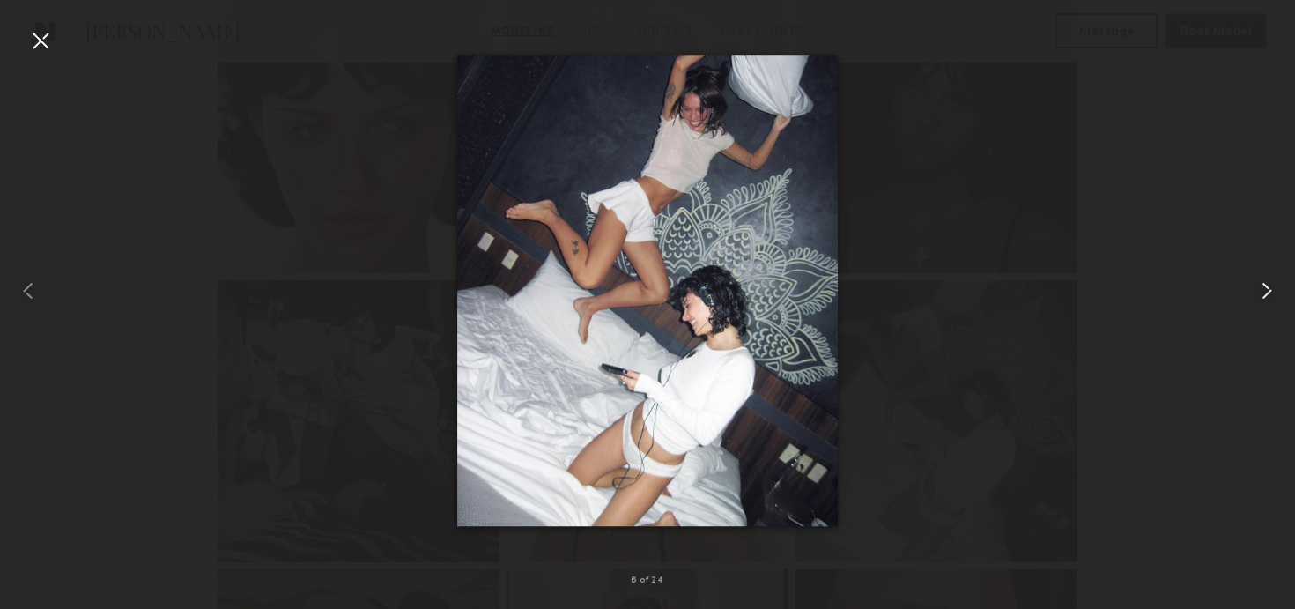
click at [1265, 286] on common-icon at bounding box center [1266, 291] width 28 height 28
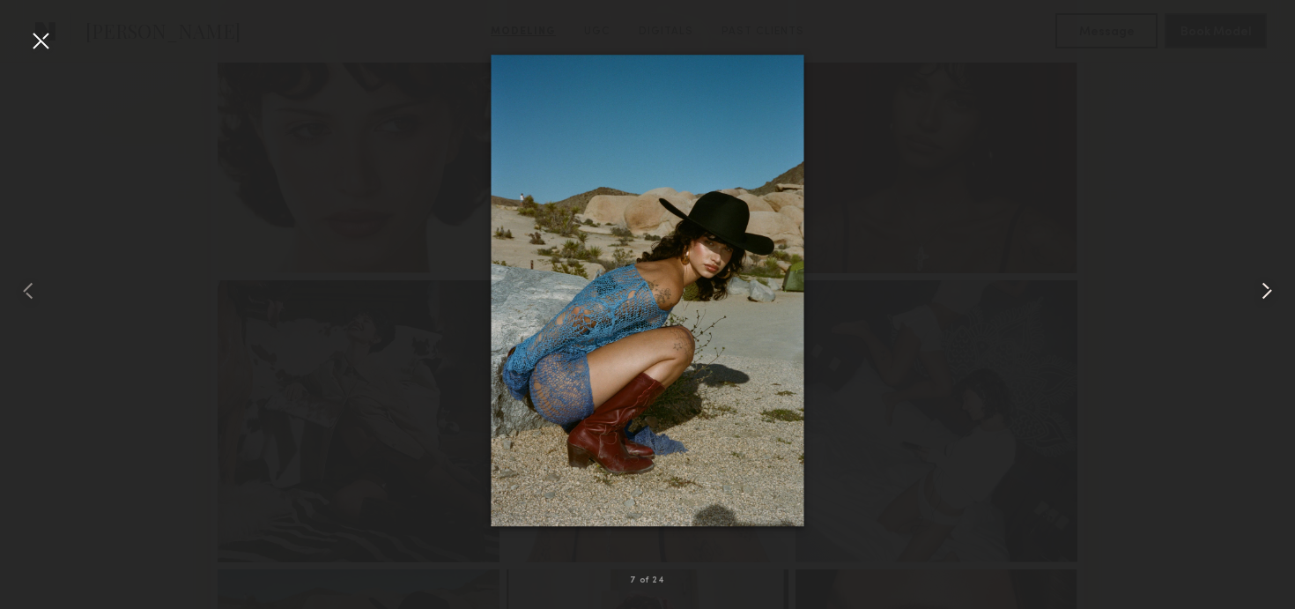
click at [1265, 286] on common-icon at bounding box center [1266, 291] width 28 height 28
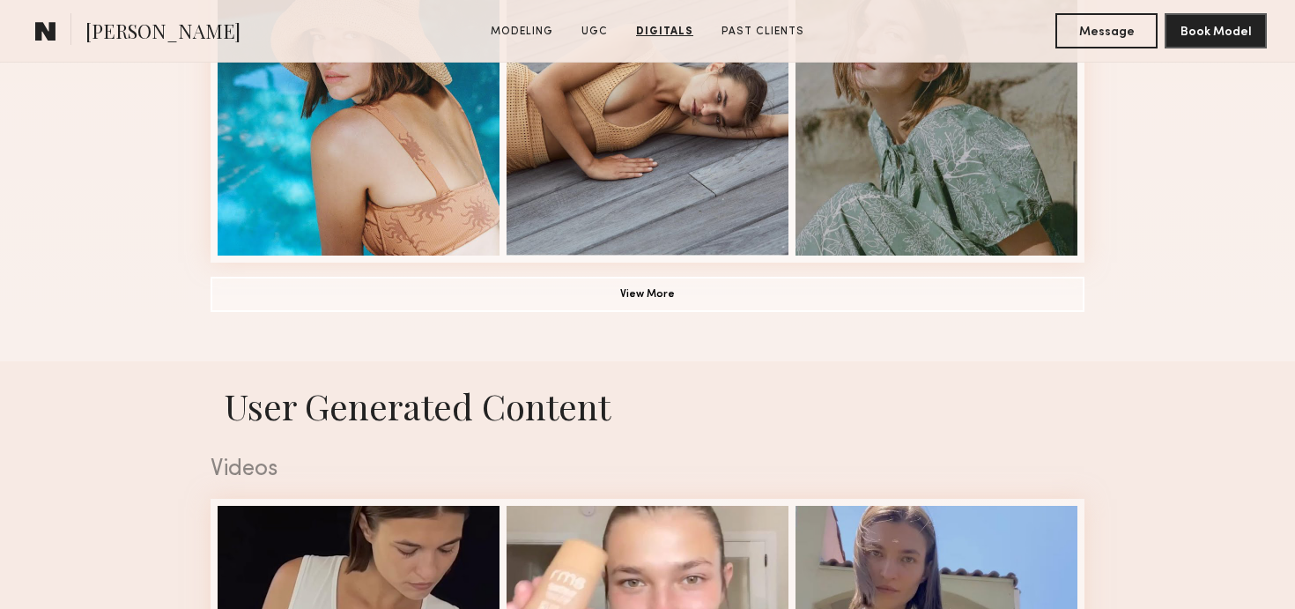
scroll to position [756, 0]
